Goal: Task Accomplishment & Management: Complete application form

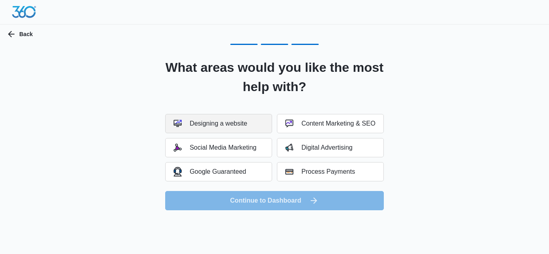
click at [225, 126] on div "Designing a website" at bounding box center [211, 124] width 74 height 8
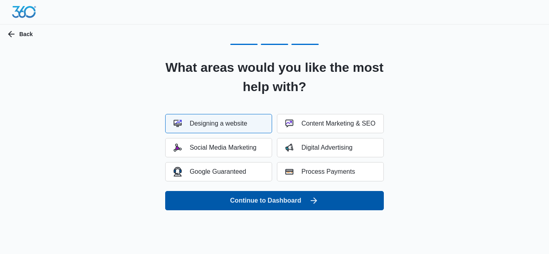
click at [270, 202] on button "Continue to Dashboard" at bounding box center [274, 200] width 219 height 19
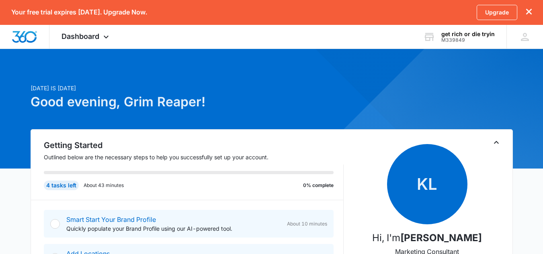
click at [529, 9] on icon "dismiss this dialog" at bounding box center [529, 12] width 6 height 6
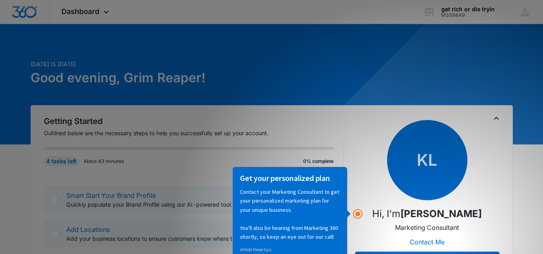
click at [413, 86] on div "Today is Monday, October 13th Good evening, Grim Reaper!" at bounding box center [272, 82] width 482 height 45
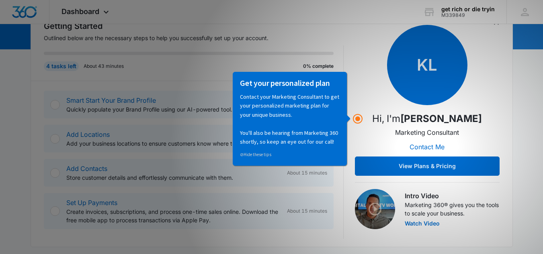
scroll to position [97, 0]
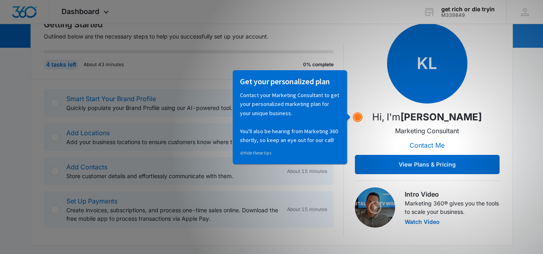
click at [354, 121] on icon "Hotspot (open by clicking or pressing space/enter)" at bounding box center [358, 118] width 10 height 10
click at [313, 83] on h3 "Get your personalized plan" at bounding box center [290, 81] width 100 height 10
click at [190, 129] on div "Add Locations Add your business locations to ensure customers know where to fin…" at bounding box center [174, 137] width 217 height 18
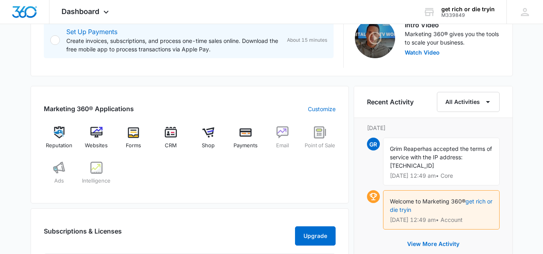
scroll to position [267, 0]
click at [380, 144] on div "GR Grim Reaper has accepted the terms of service with the IP address: 173.91.15…" at bounding box center [433, 163] width 133 height 53
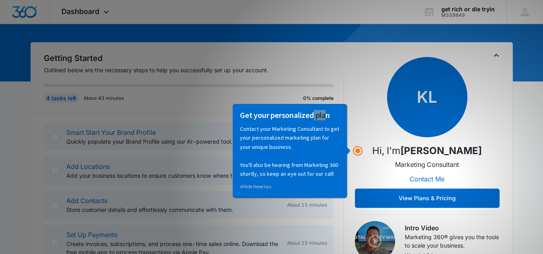
scroll to position [64, 0]
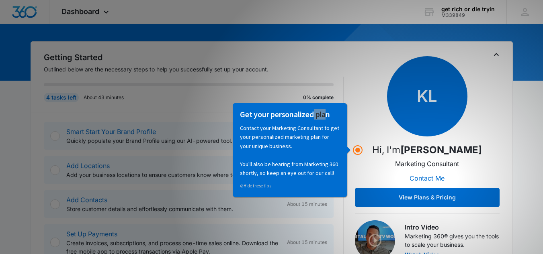
click at [192, 122] on div "Smart Start Your Brand Profile Quickly populate your Brand Profile using our AI…" at bounding box center [189, 136] width 290 height 28
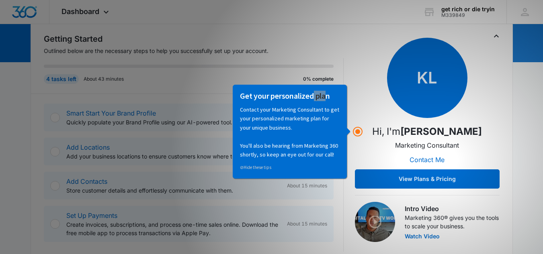
scroll to position [84, 0]
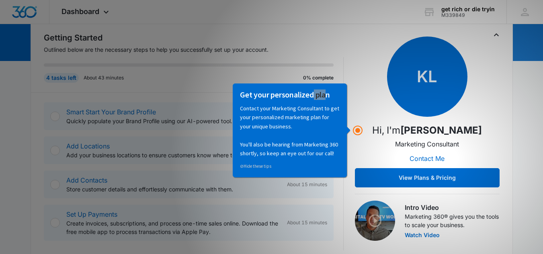
click at [494, 36] on icon "Toggle Collapse" at bounding box center [496, 34] width 5 height 3
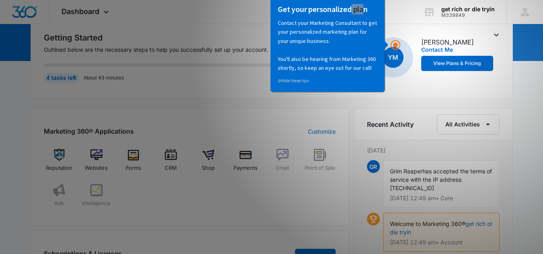
click at [494, 36] on icon "Toggle Collapse" at bounding box center [496, 35] width 10 height 10
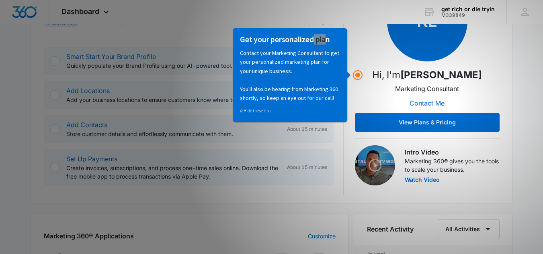
scroll to position [139, 0]
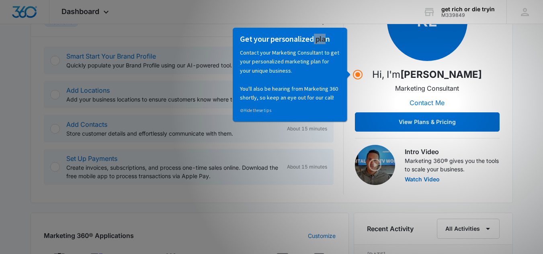
click at [85, 66] on p "Quickly populate your Brand Profile using our AI-powered tool." at bounding box center [173, 65] width 214 height 8
click at [55, 61] on div at bounding box center [55, 61] width 10 height 10
click at [328, 34] on h3 "Get your personalized plan" at bounding box center [290, 38] width 100 height 10
click at [370, 53] on div "KL Hi, I'm Kyle Lewis Marketing Consultant Contact Me View Plans & Pricing" at bounding box center [427, 56] width 145 height 151
click at [358, 78] on circle "Hotspot (open by clicking or pressing space/enter)" at bounding box center [357, 74] width 7 height 7
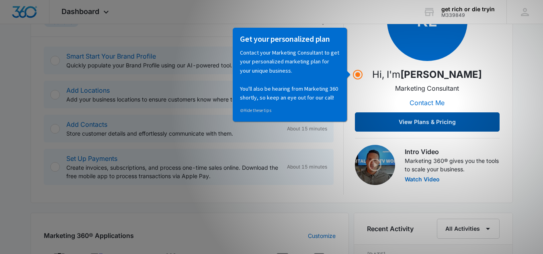
click at [430, 121] on button "View Plans & Pricing" at bounding box center [427, 122] width 145 height 19
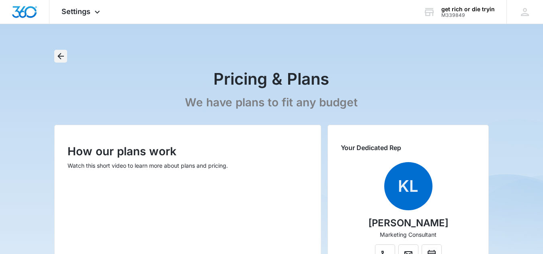
click at [60, 52] on icon "Back" at bounding box center [61, 56] width 10 height 10
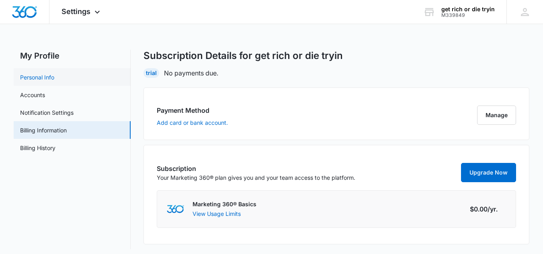
click at [54, 82] on link "Personal Info" at bounding box center [37, 77] width 34 height 8
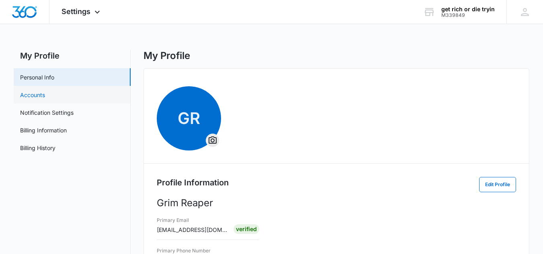
click at [45, 96] on link "Accounts" at bounding box center [32, 95] width 25 height 8
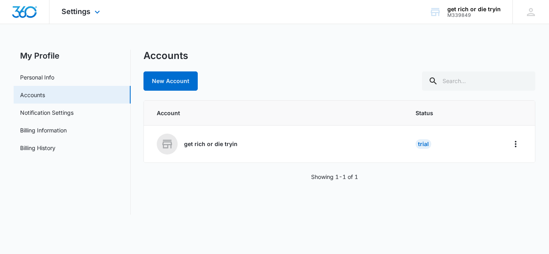
click at [20, 14] on img "Dashboard" at bounding box center [25, 12] width 26 height 12
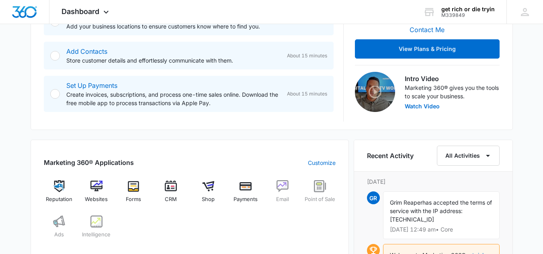
scroll to position [213, 0]
click at [58, 97] on div at bounding box center [55, 94] width 10 height 10
click at [57, 94] on div at bounding box center [55, 94] width 10 height 10
click at [313, 94] on span "About 15 minutes" at bounding box center [307, 93] width 40 height 7
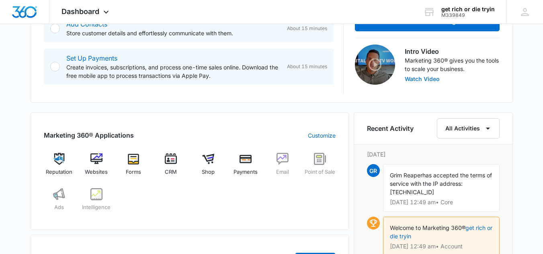
scroll to position [241, 0]
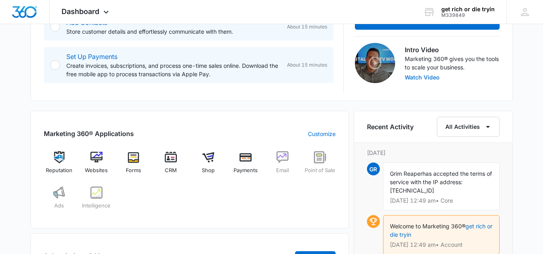
click at [417, 75] on button "Watch Video" at bounding box center [422, 78] width 35 height 6
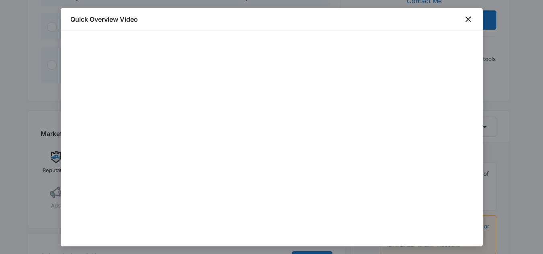
scroll to position [27, 0]
click at [262, 11] on div "Quick Overview Video" at bounding box center [272, 19] width 422 height 23
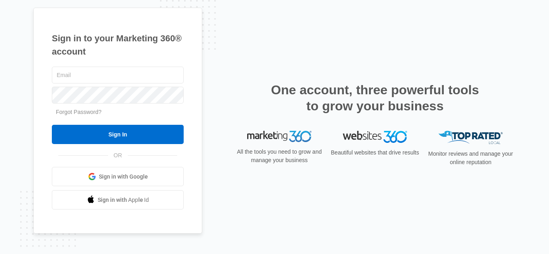
click at [115, 171] on link "Sign in with Google" at bounding box center [118, 176] width 132 height 19
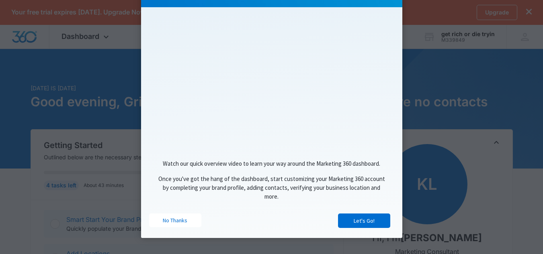
scroll to position [103, 0]
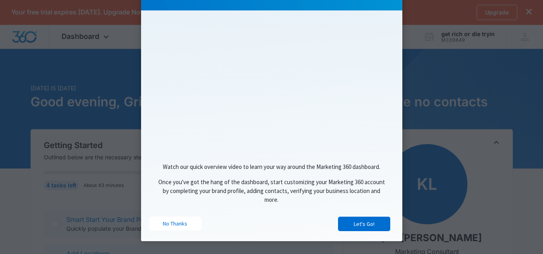
drag, startPoint x: 294, startPoint y: 116, endPoint x: 258, endPoint y: 167, distance: 62.0
click at [258, 167] on span "Watch our quick overview video to learn your way around the Marketing 360 dashb…" at bounding box center [271, 167] width 217 height 8
click at [360, 217] on div "Watch our quick overview video to learn your way around the Marketing 360 dashb…" at bounding box center [271, 186] width 245 height 62
click at [356, 224] on link "Let's Go!" at bounding box center [364, 224] width 52 height 14
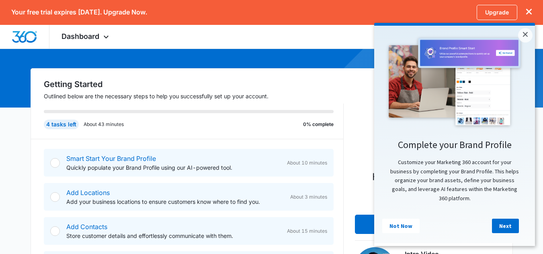
scroll to position [70, 0]
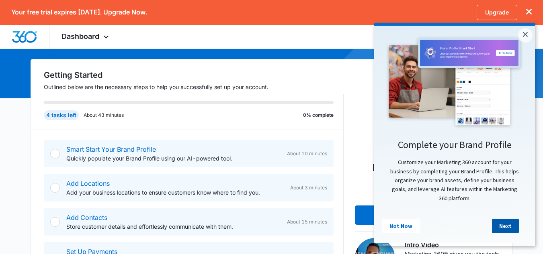
click at [510, 231] on link "Next" at bounding box center [505, 226] width 27 height 14
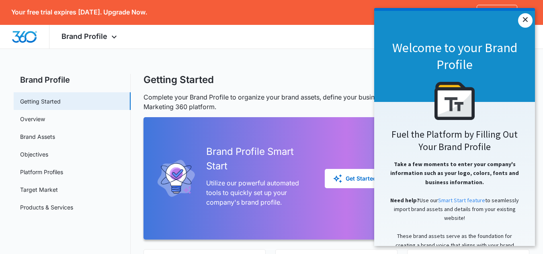
click at [526, 18] on link "×" at bounding box center [525, 20] width 14 height 14
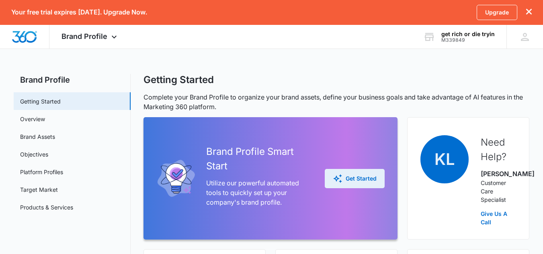
click at [361, 177] on div "Get Started" at bounding box center [355, 179] width 44 height 10
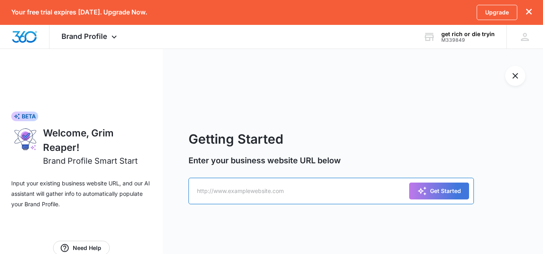
click at [272, 190] on input "text" at bounding box center [330, 191] width 285 height 27
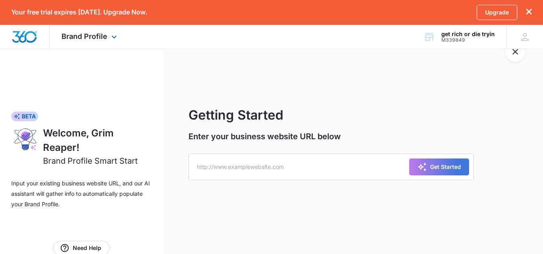
click at [94, 41] on div "Brand Profile Apps Reputation Websites Forms CRM Email Shop Payments POS Ads In…" at bounding box center [90, 37] width 82 height 24
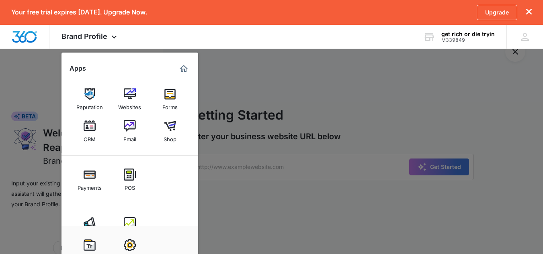
click at [342, 152] on div at bounding box center [271, 127] width 543 height 254
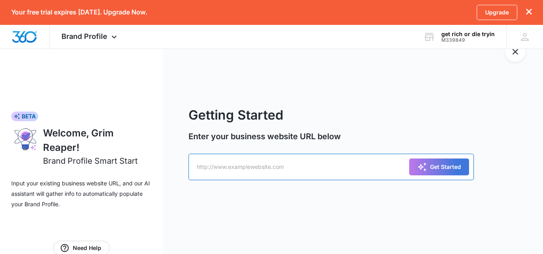
click at [307, 164] on input "text" at bounding box center [330, 167] width 285 height 27
click at [298, 156] on input "text" at bounding box center [330, 167] width 285 height 27
type input "g"
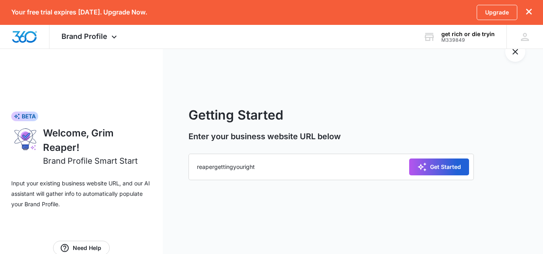
click at [443, 163] on div "Get Started" at bounding box center [439, 167] width 44 height 10
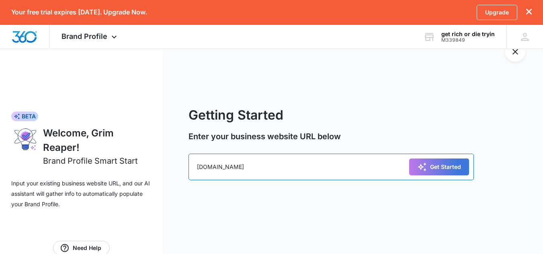
click at [409, 159] on button "Get Started" at bounding box center [439, 167] width 60 height 17
type input "reapergettingyouright.comr"
